Goal: Task Accomplishment & Management: Manage account settings

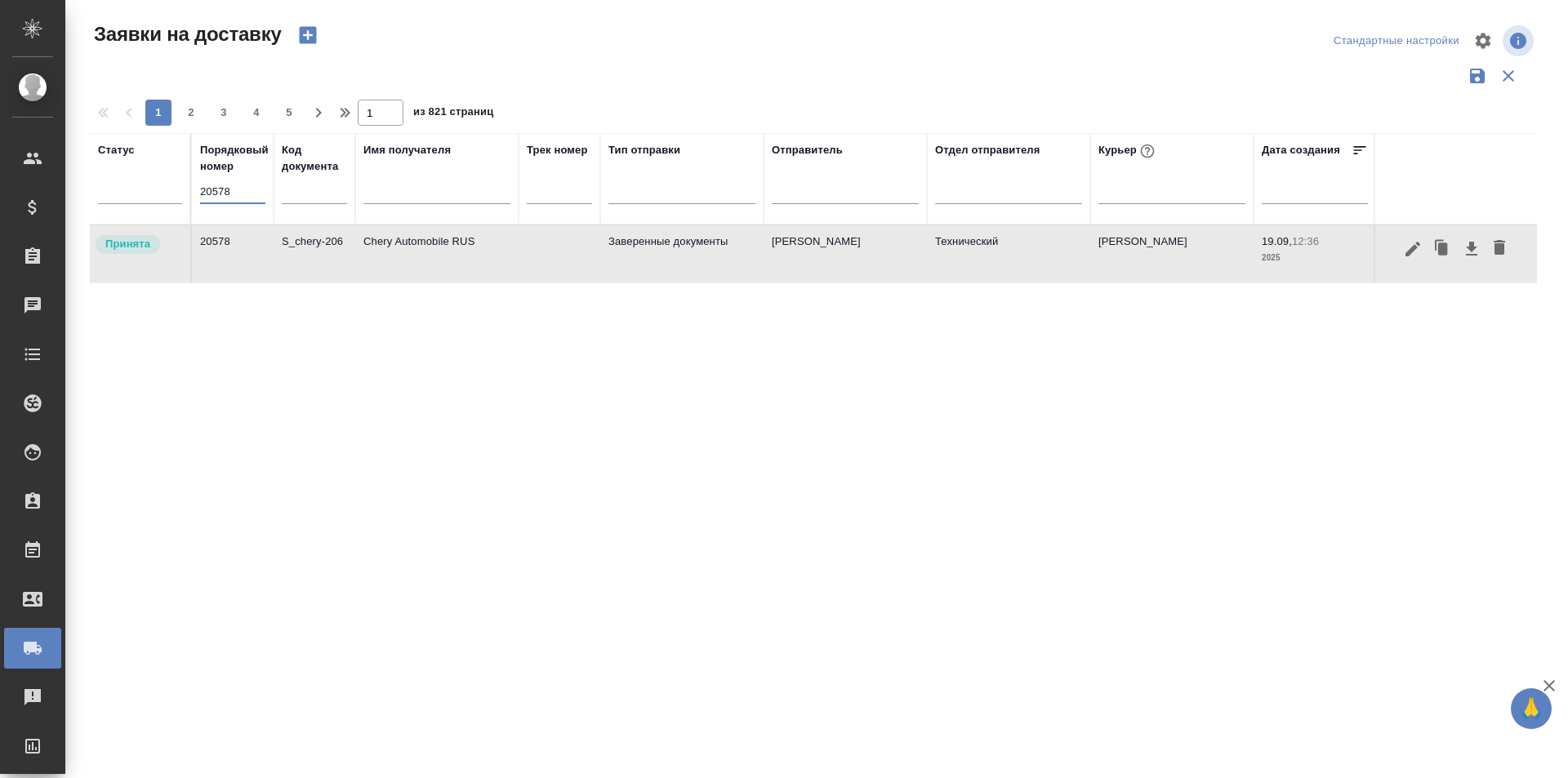
click at [244, 189] on input "20578" at bounding box center [233, 192] width 66 height 23
paste input "34"
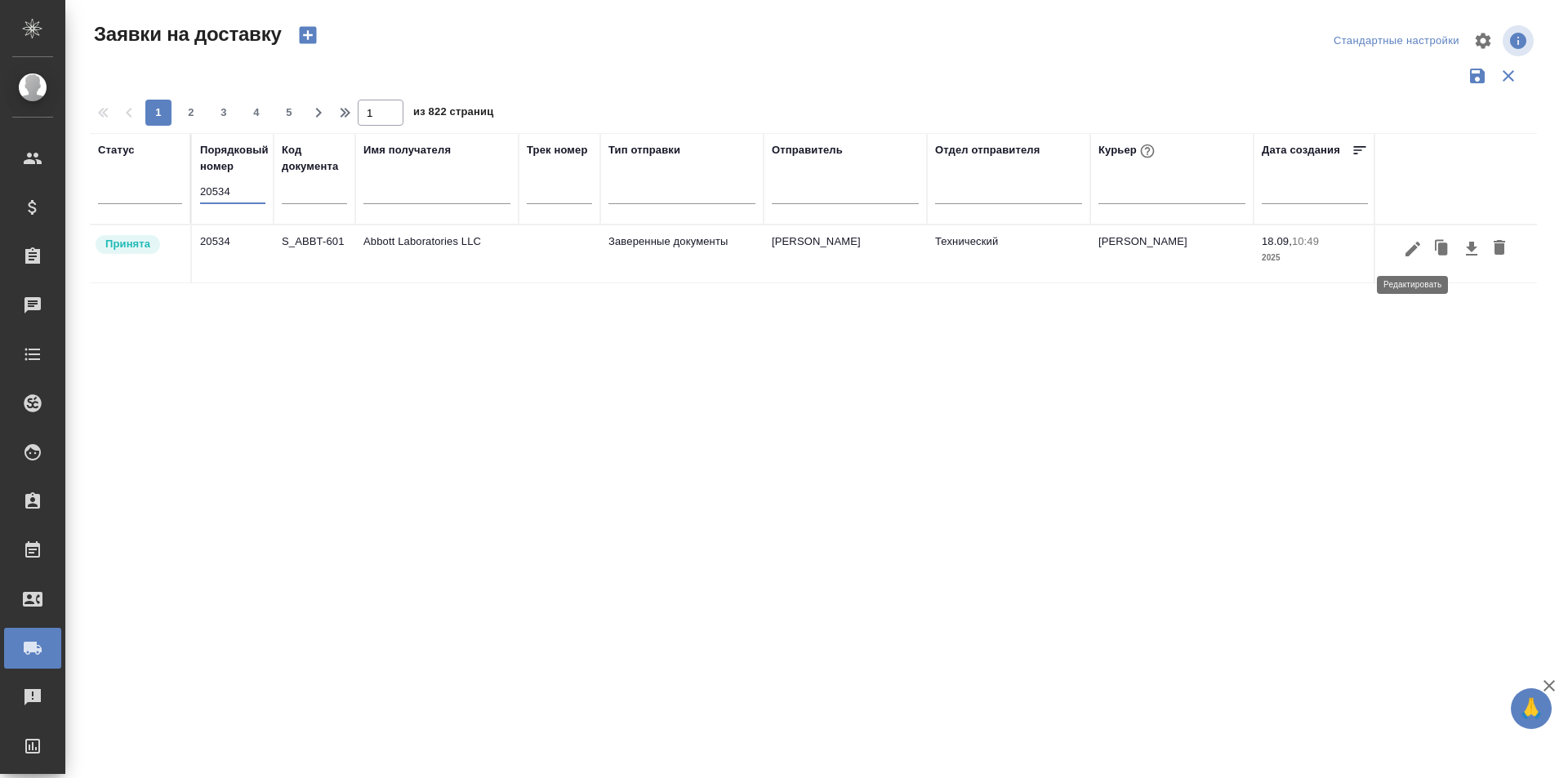
type input "20534"
click at [1416, 257] on icon "button" at bounding box center [1412, 248] width 19 height 19
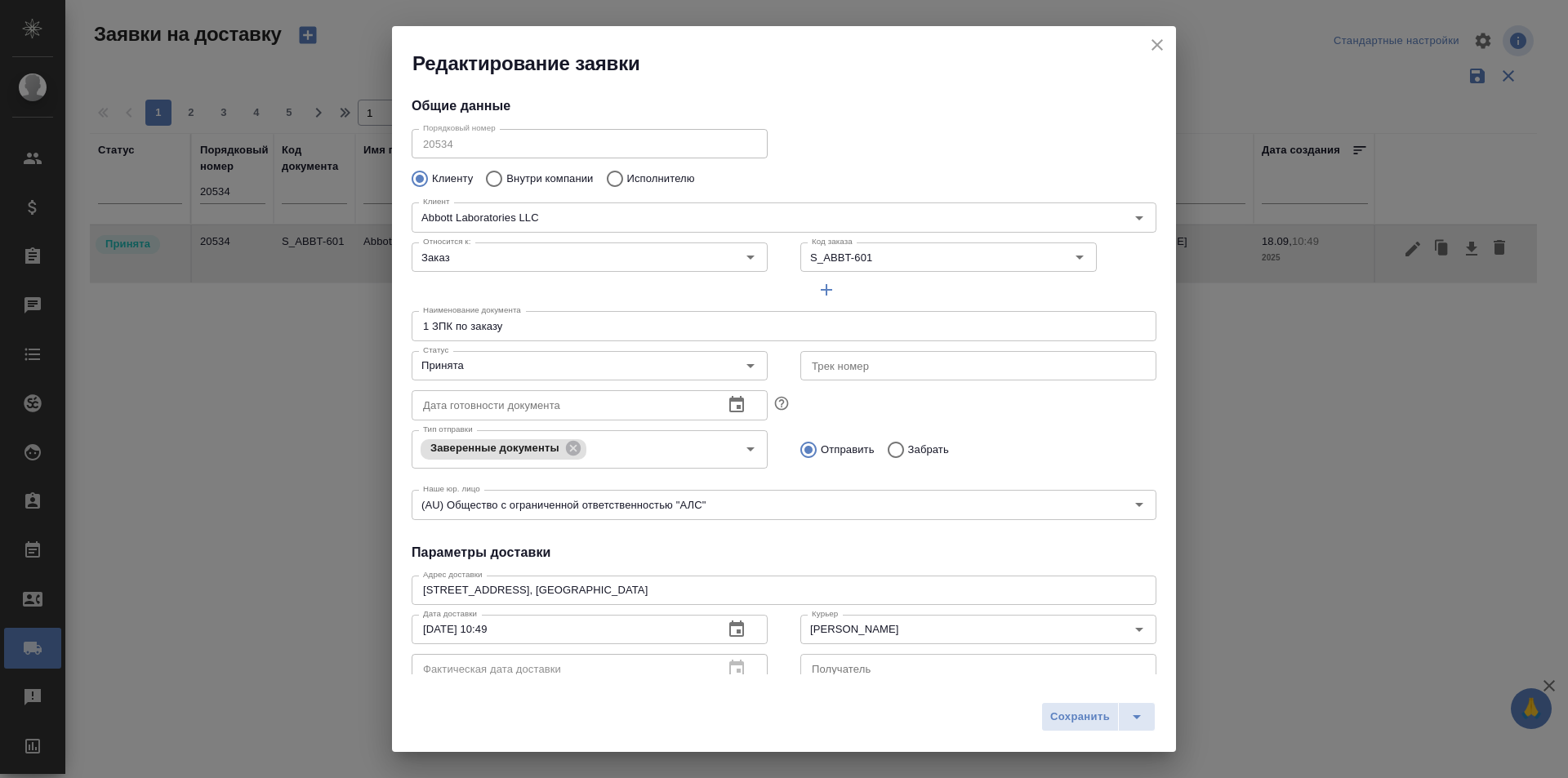
type input "Горожанина Настасья"
type input "[PHONE_NUMBER]"
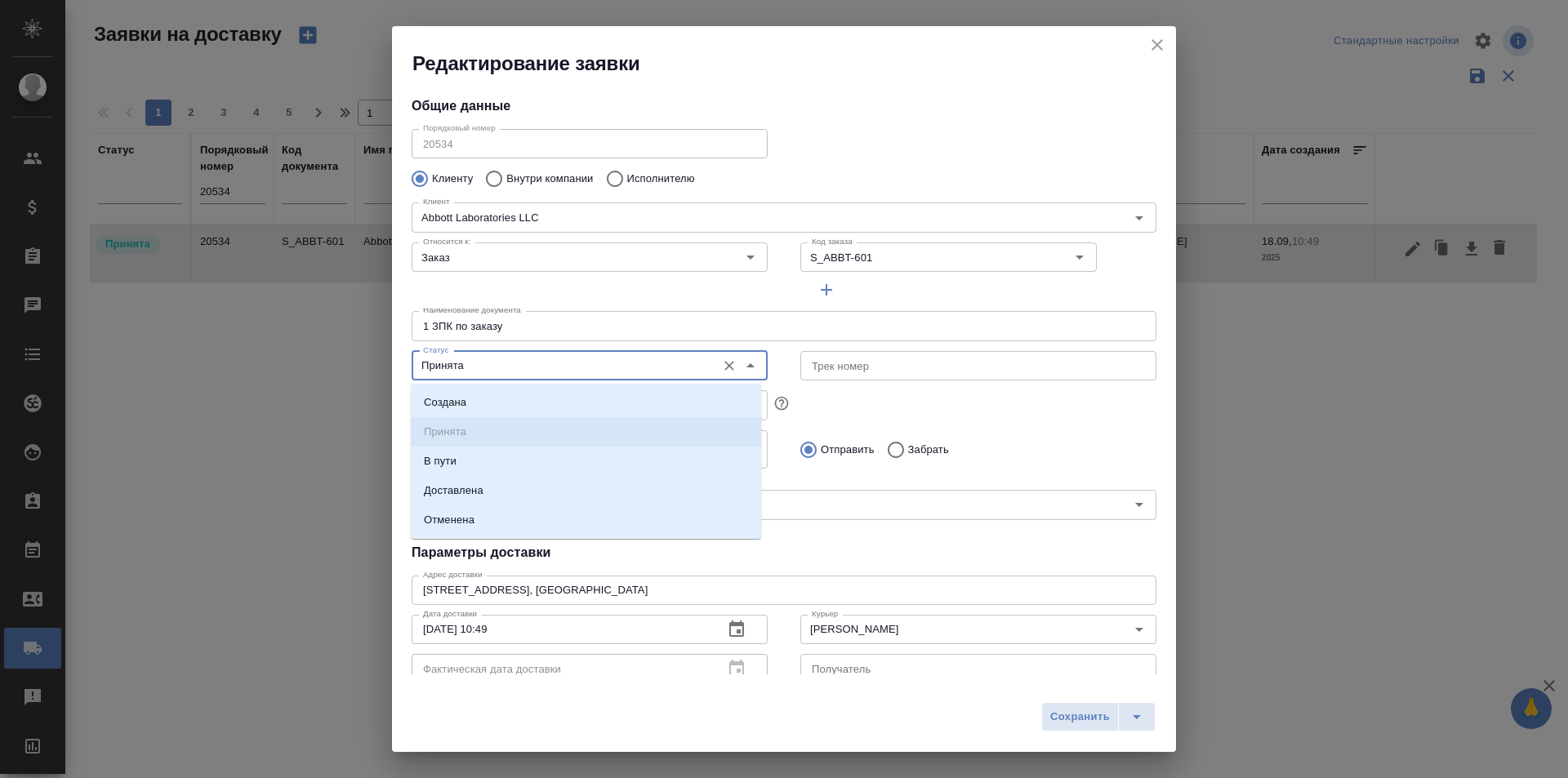
type input "[PERSON_NAME]"
click at [477, 365] on input "Принята" at bounding box center [562, 365] width 292 height 19
click at [533, 493] on li "Доставлена" at bounding box center [586, 491] width 351 height 30
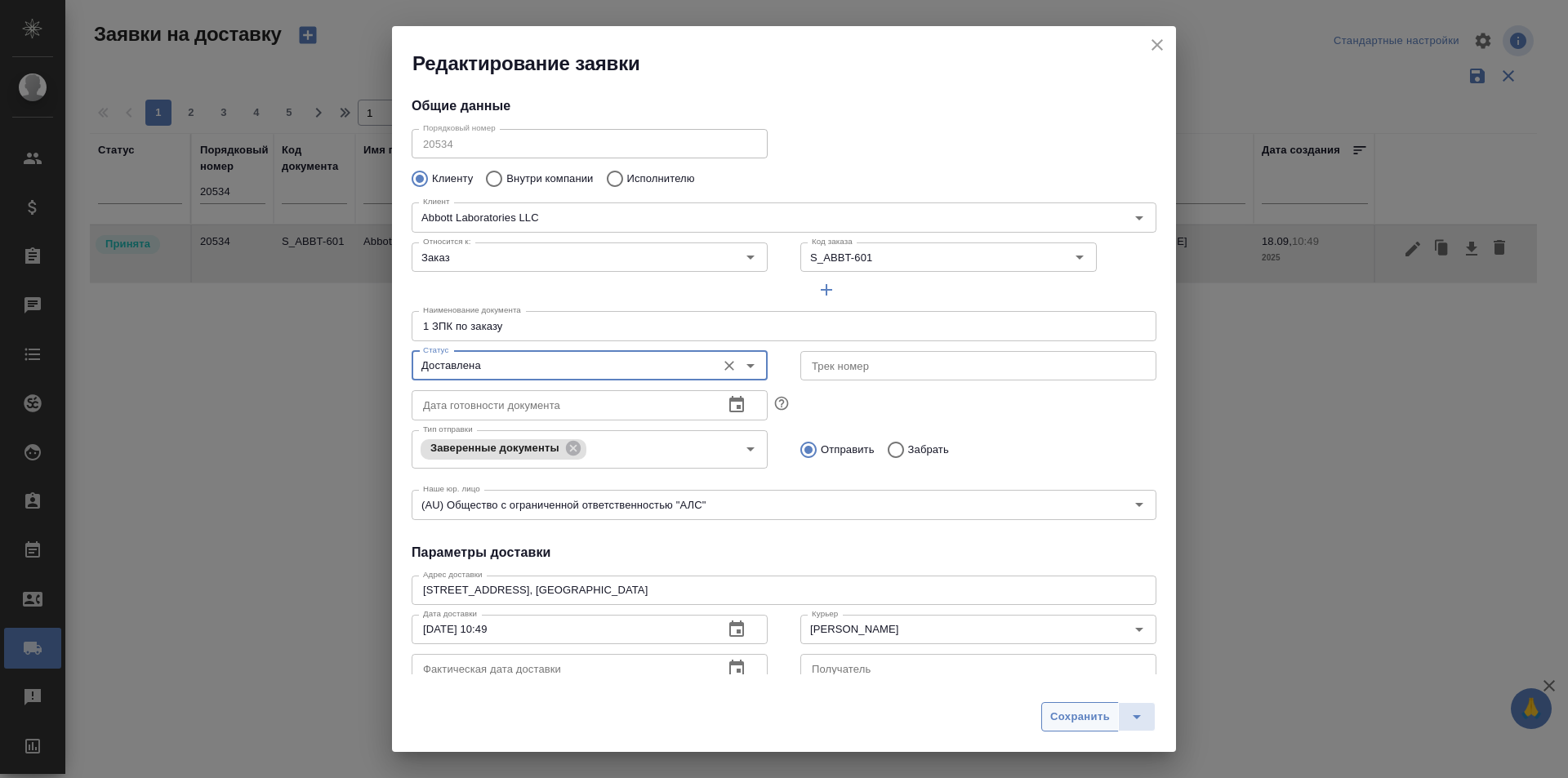
click at [1052, 728] on button "Сохранить" at bounding box center [1080, 717] width 78 height 30
type input "Принята"
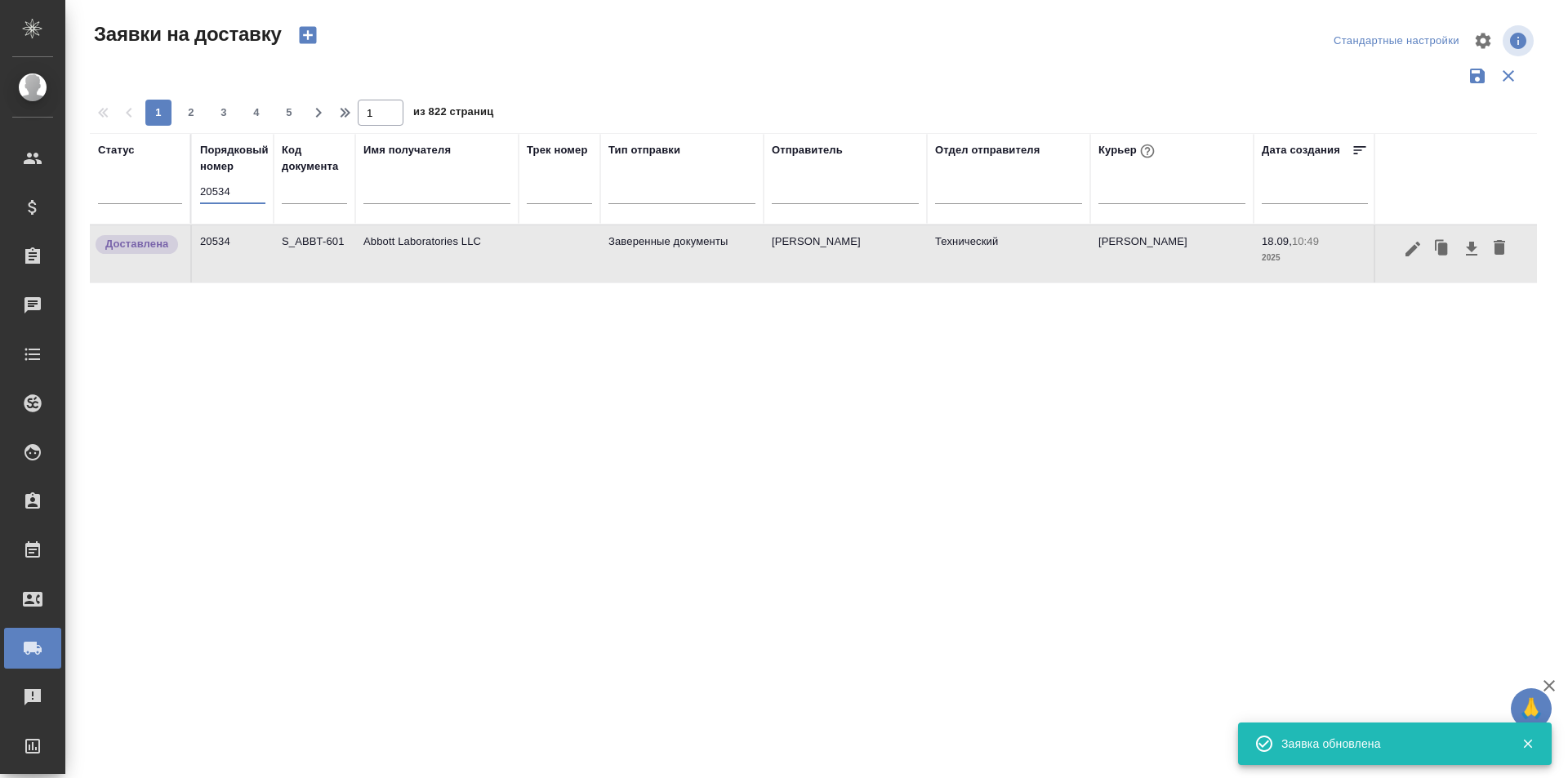
click at [257, 191] on input "20534" at bounding box center [233, 192] width 66 height 23
paste input "78"
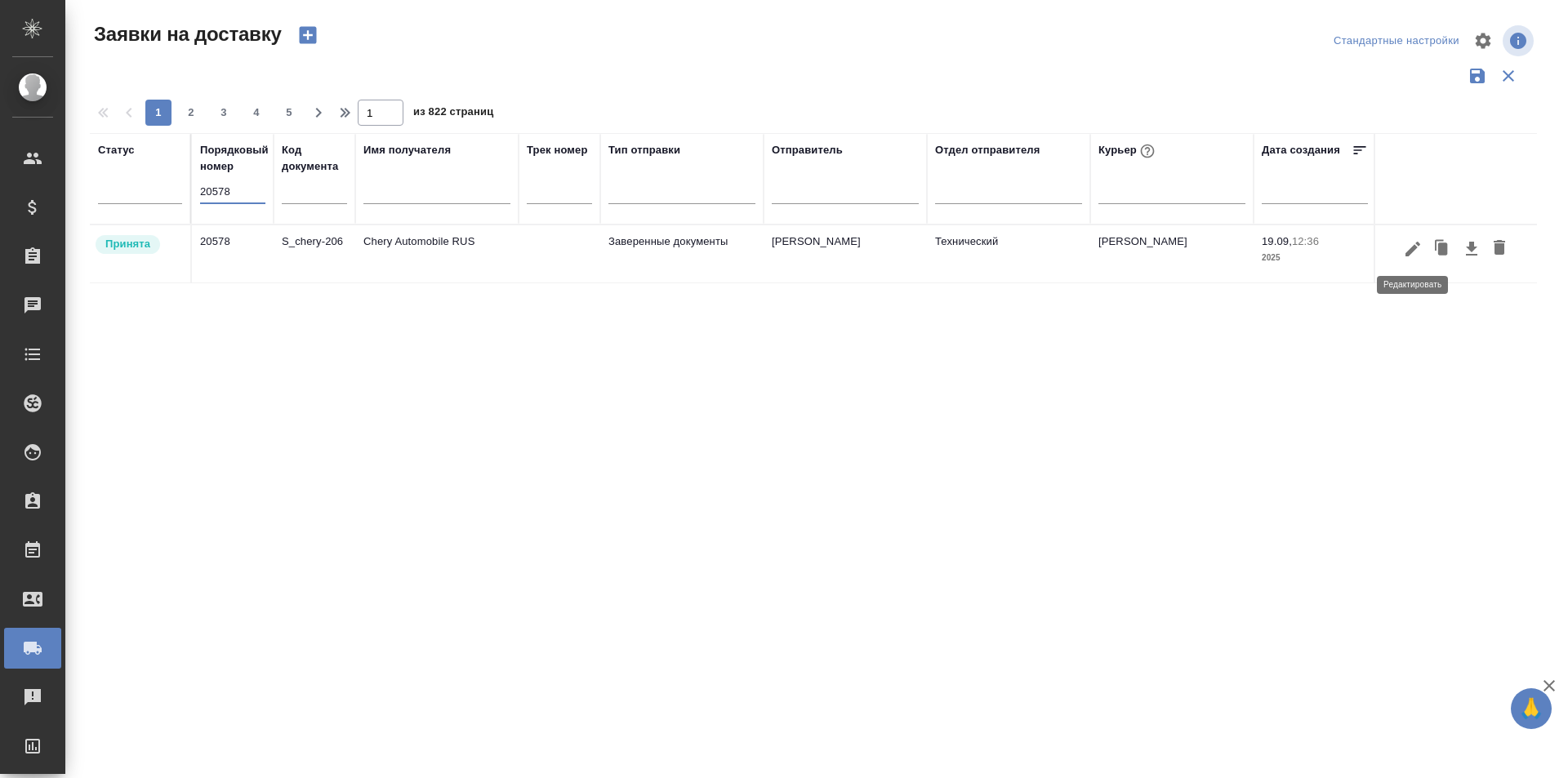
type input "20578"
click at [1414, 249] on icon "button" at bounding box center [1413, 248] width 15 height 15
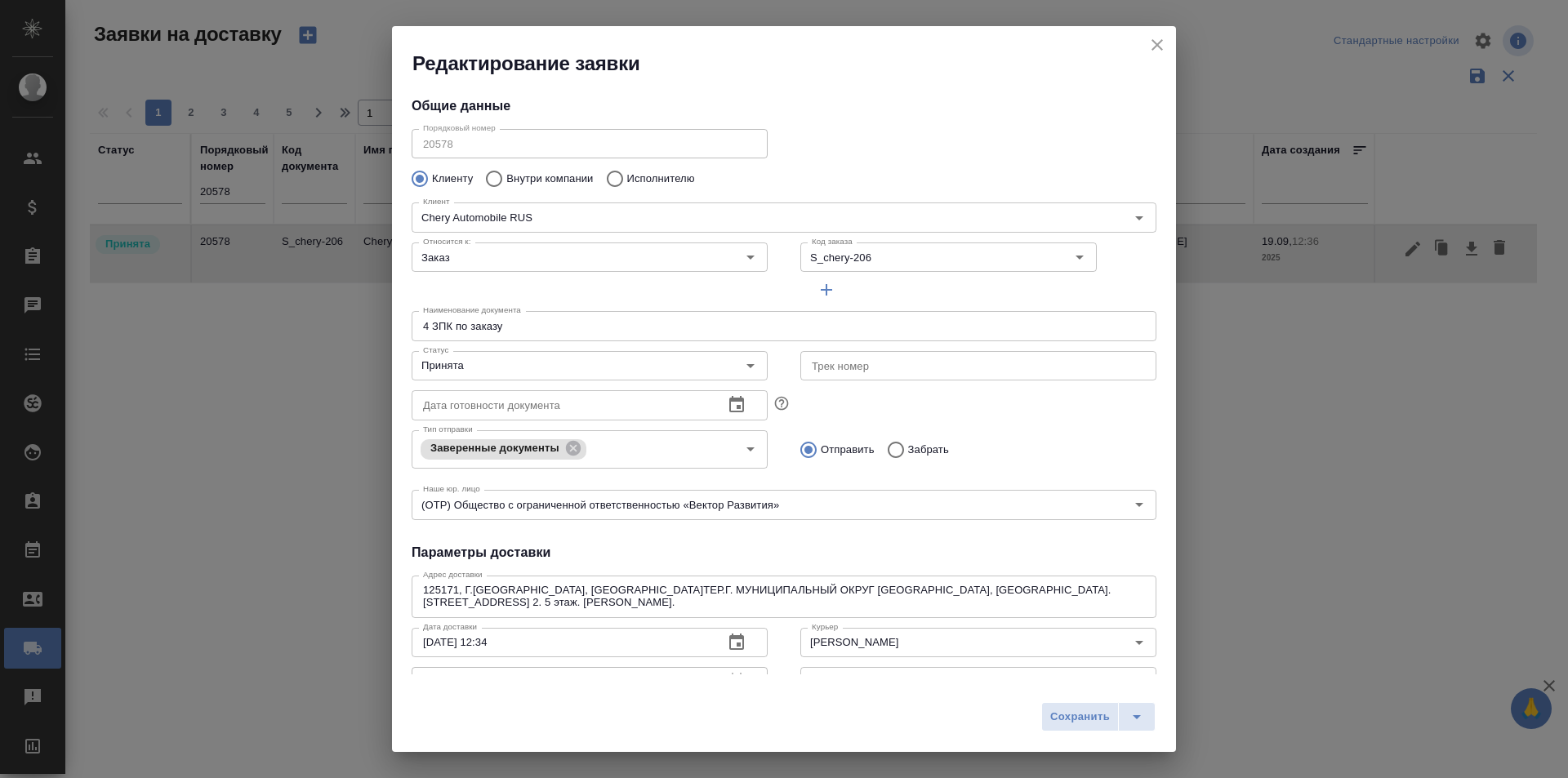
type input "[PERSON_NAME]"
type input "[PHONE_NUMBER]"
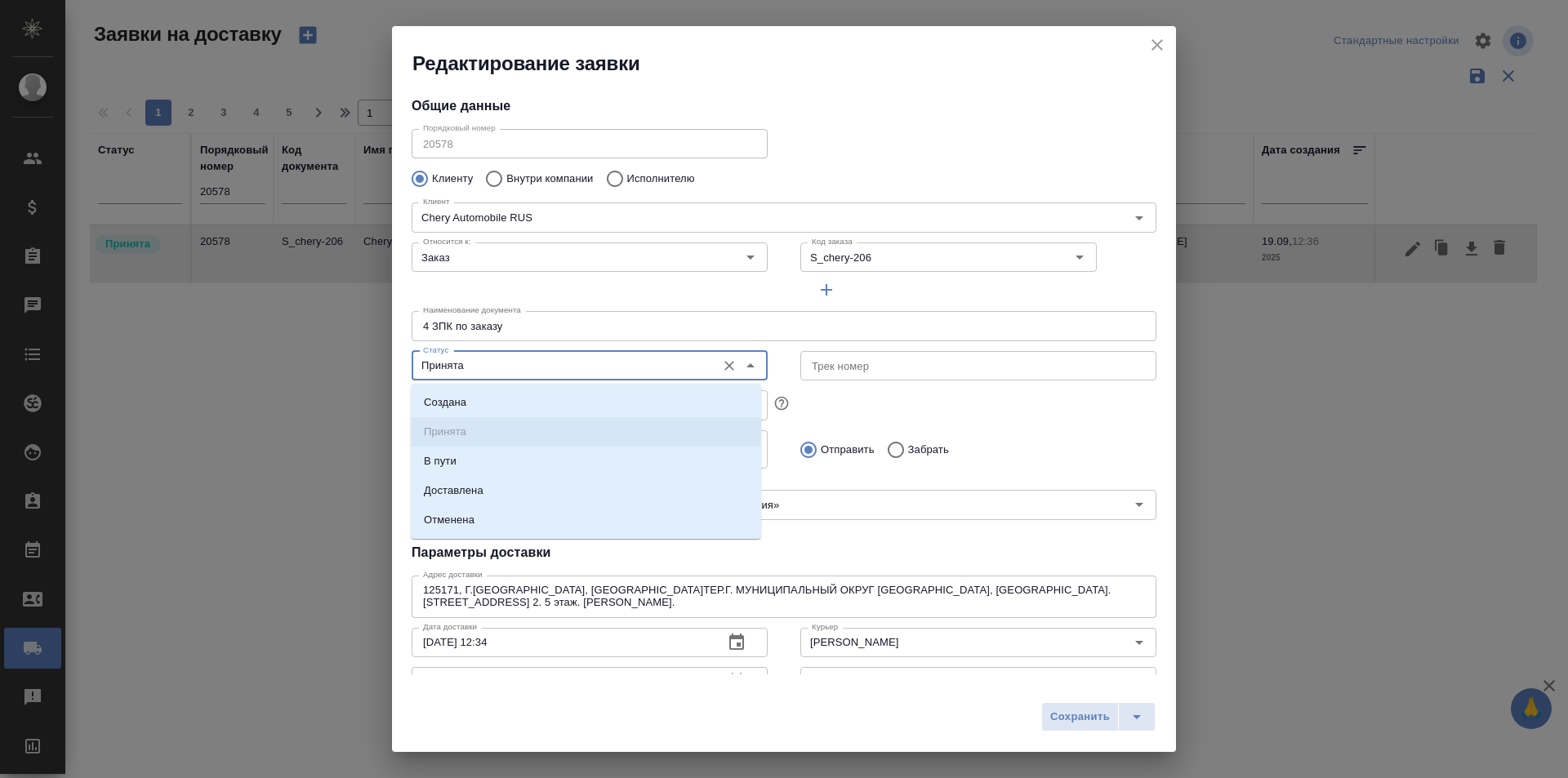
click at [559, 356] on input "Принята" at bounding box center [562, 365] width 292 height 19
click at [530, 488] on li "Доставлена" at bounding box center [586, 491] width 351 height 30
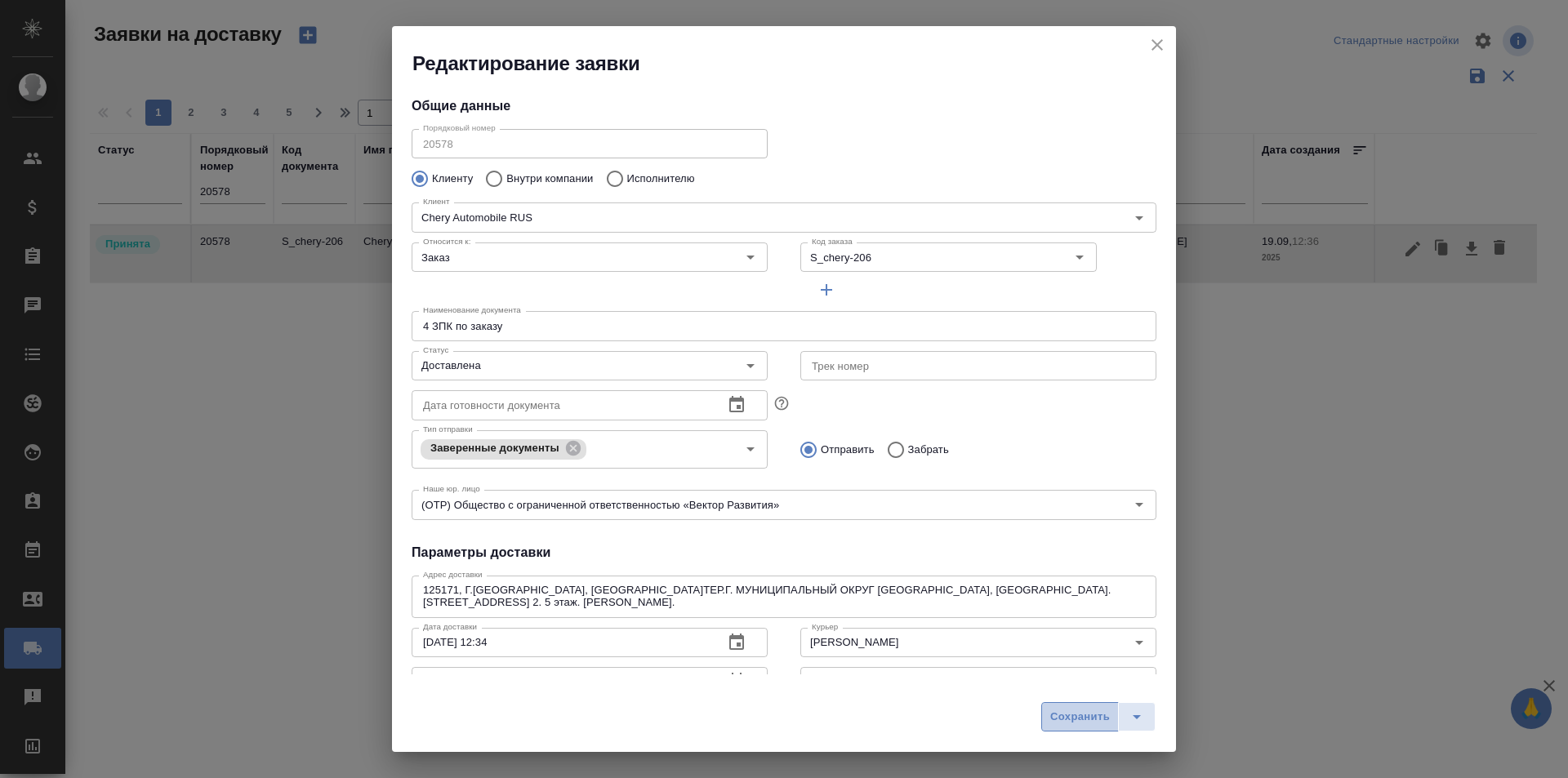
click at [1047, 719] on button "Сохранить" at bounding box center [1080, 717] width 78 height 30
type input "Принята"
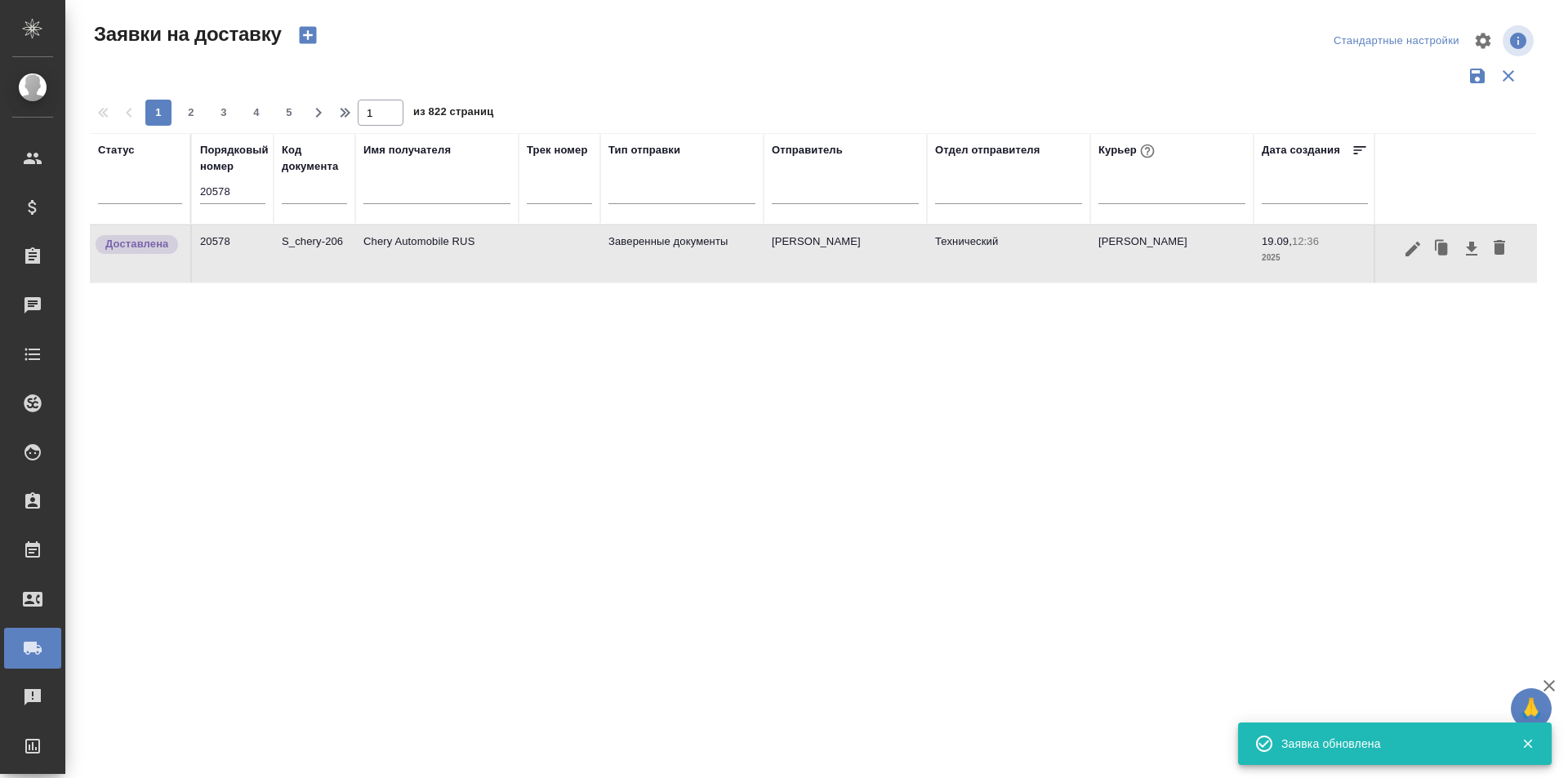
click at [230, 186] on input "20578" at bounding box center [233, 192] width 66 height 23
paste input "9"
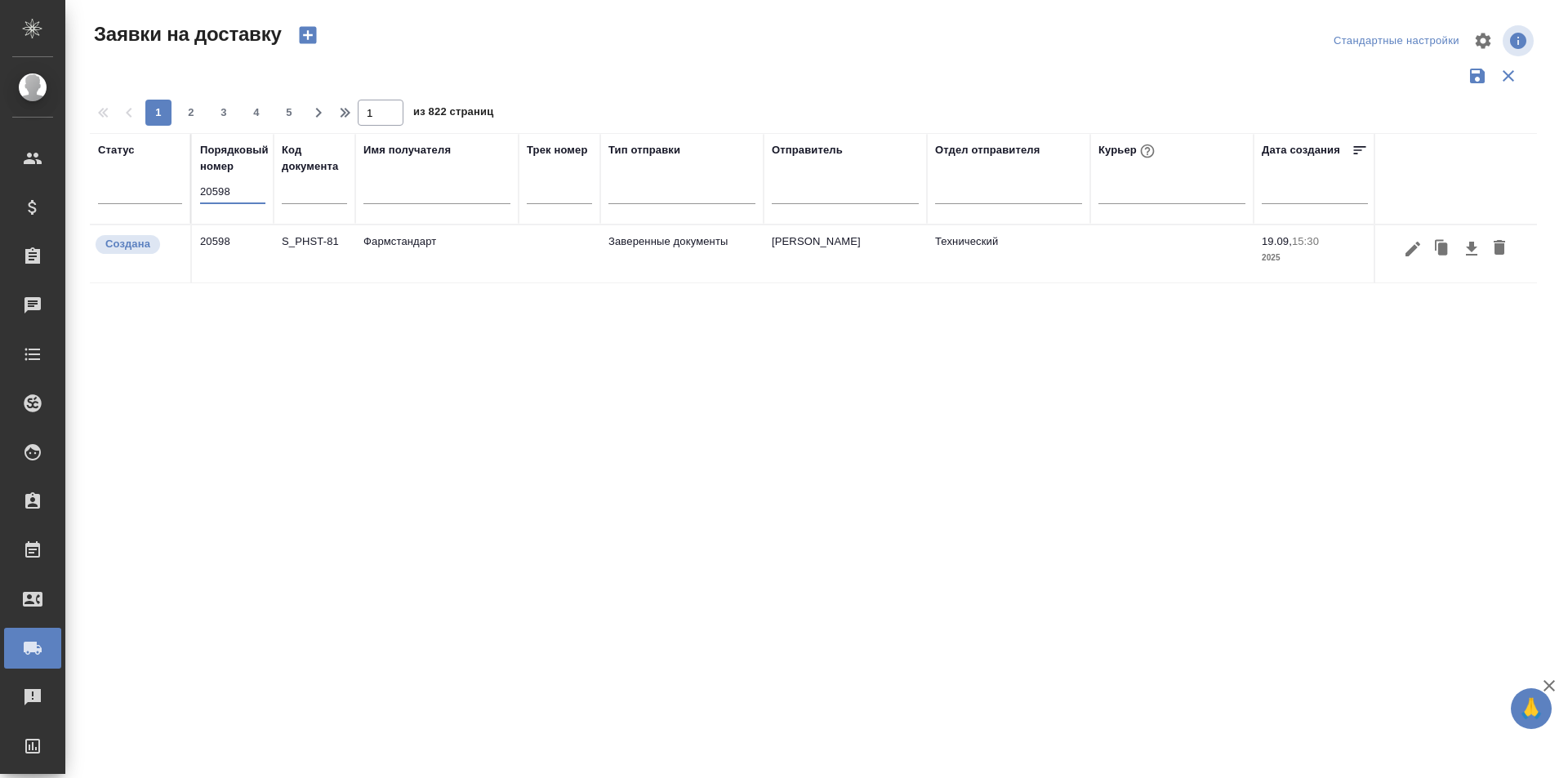
type input "20598"
click at [1417, 254] on icon "button" at bounding box center [1412, 248] width 19 height 19
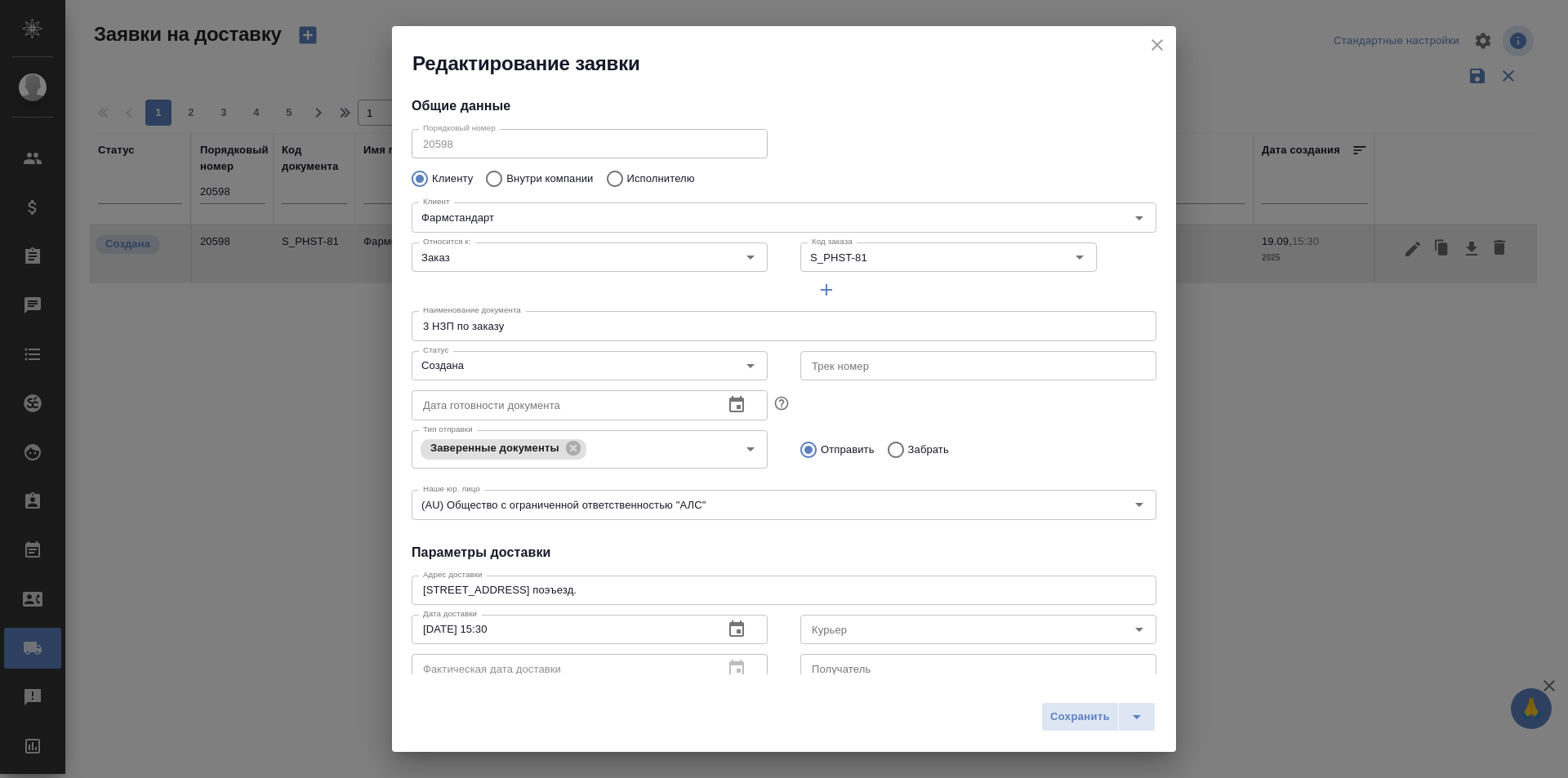
type input "Носач [PERSON_NAME]"
type input "[PHONE_NUMBER]"
